Goal: Use online tool/utility: Use online tool/utility

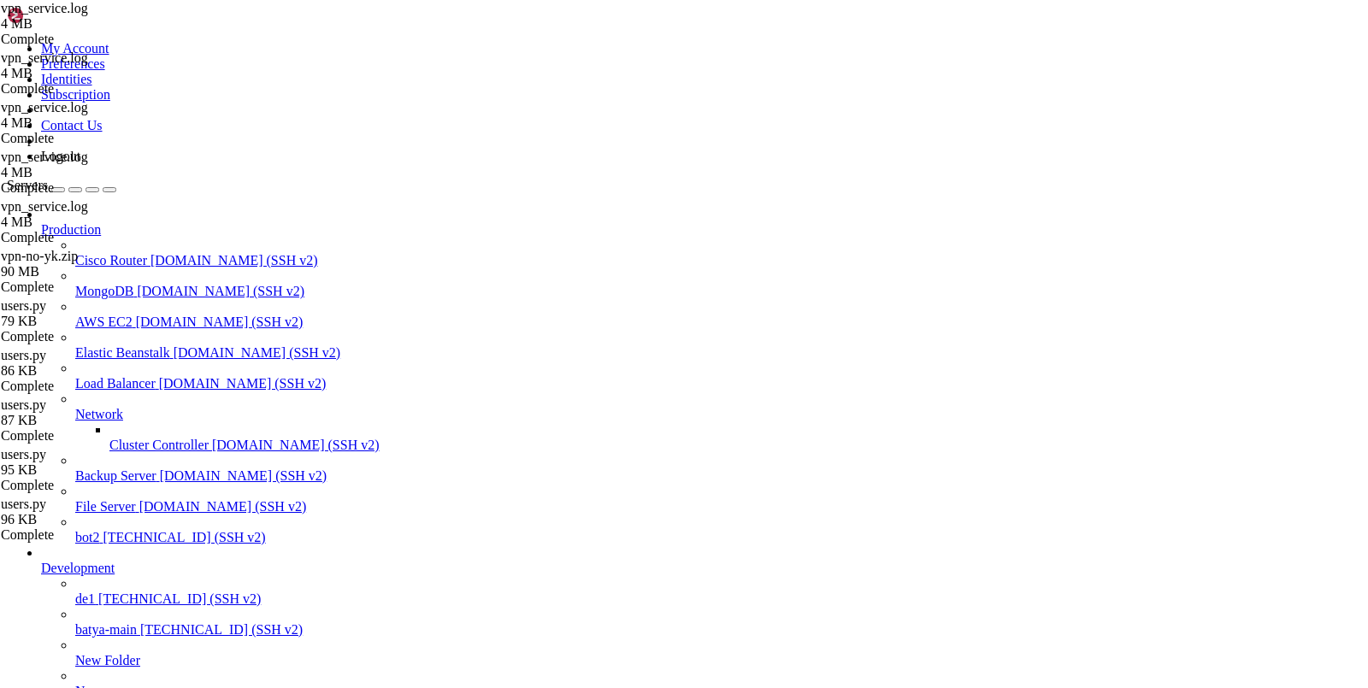
scroll to position [13, 0]
drag, startPoint x: 853, startPoint y: 641, endPoint x: 890, endPoint y: 336, distance: 307.6
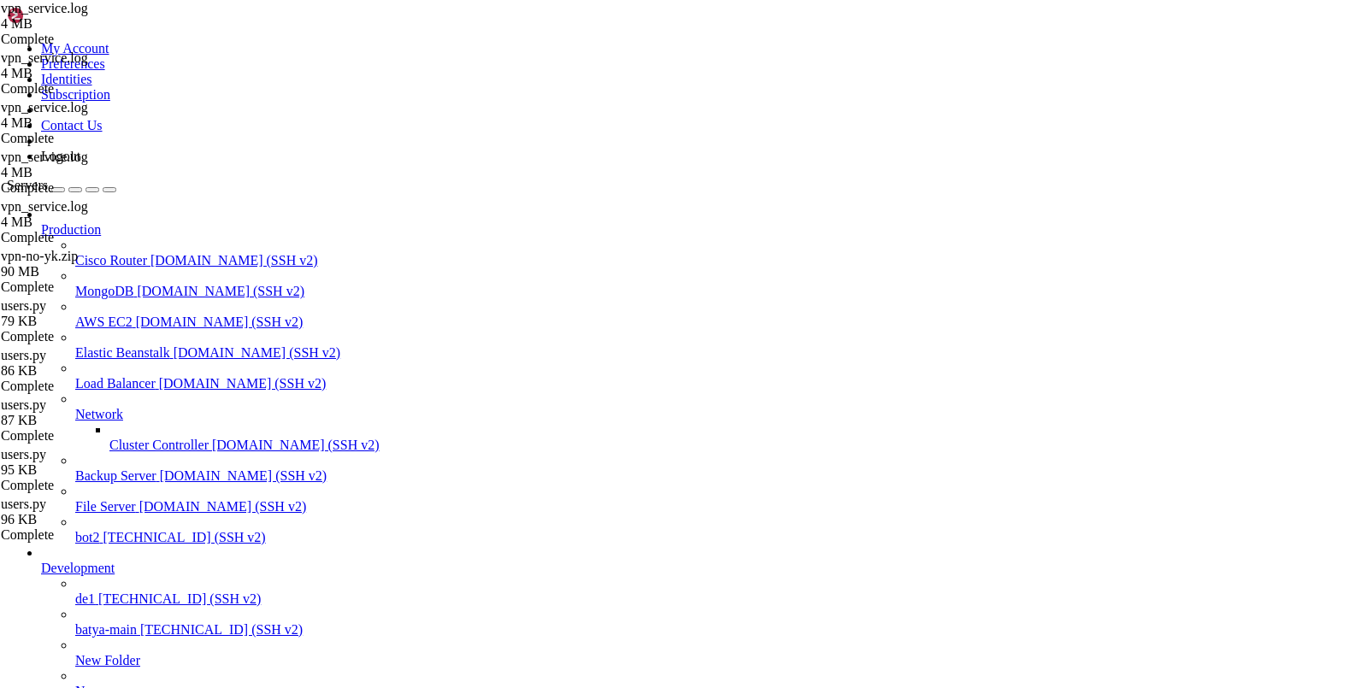
drag, startPoint x: 286, startPoint y: 1618, endPoint x: 15, endPoint y: 1477, distance: 305.6
copy div "root@hiplet-33900:~# curl -X POST [URL] \ -H "Content-Type: application/json" \…"
